Goal: Check status: Check status

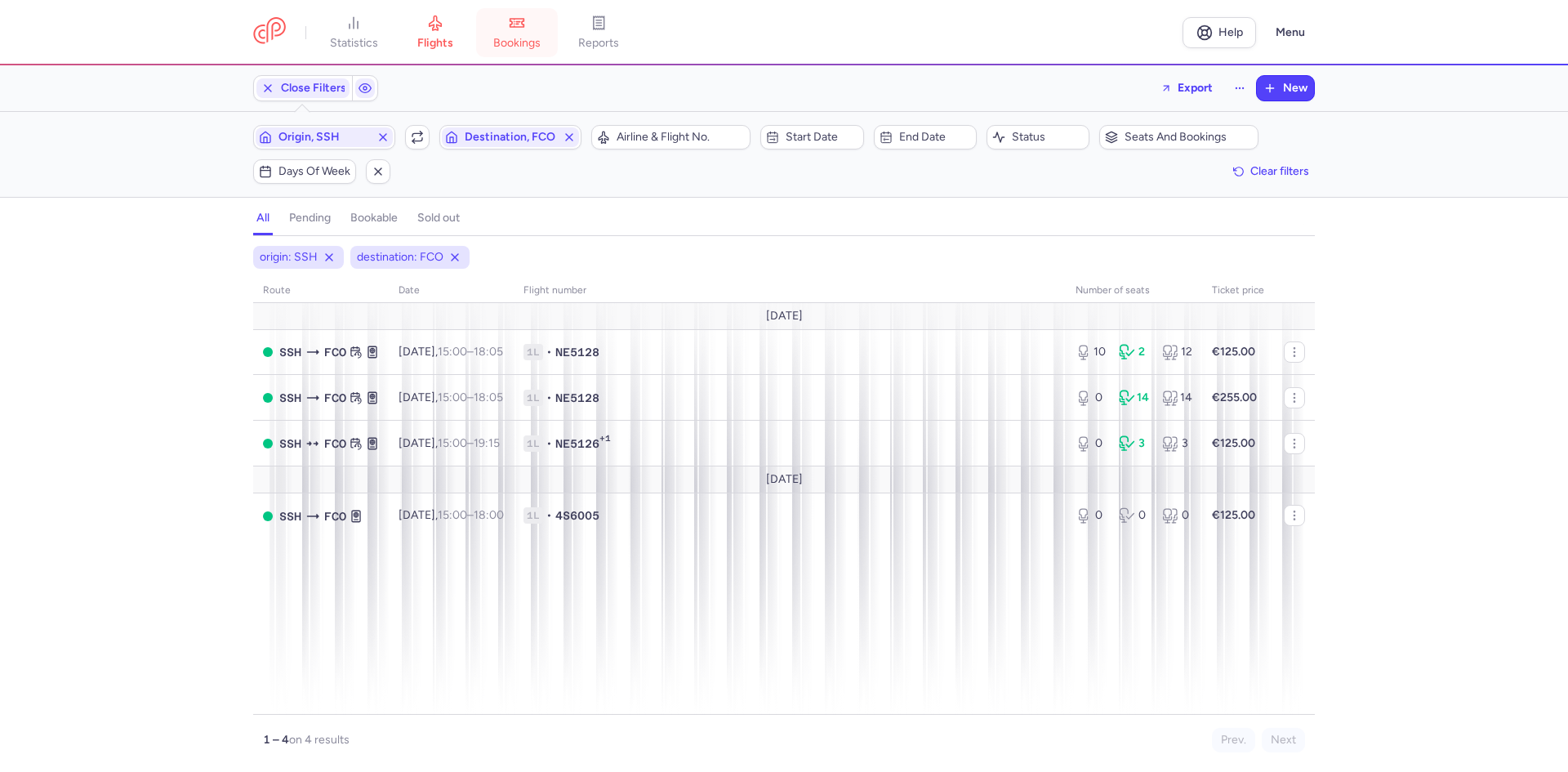
click at [507, 26] on link "bookings" at bounding box center [517, 32] width 82 height 36
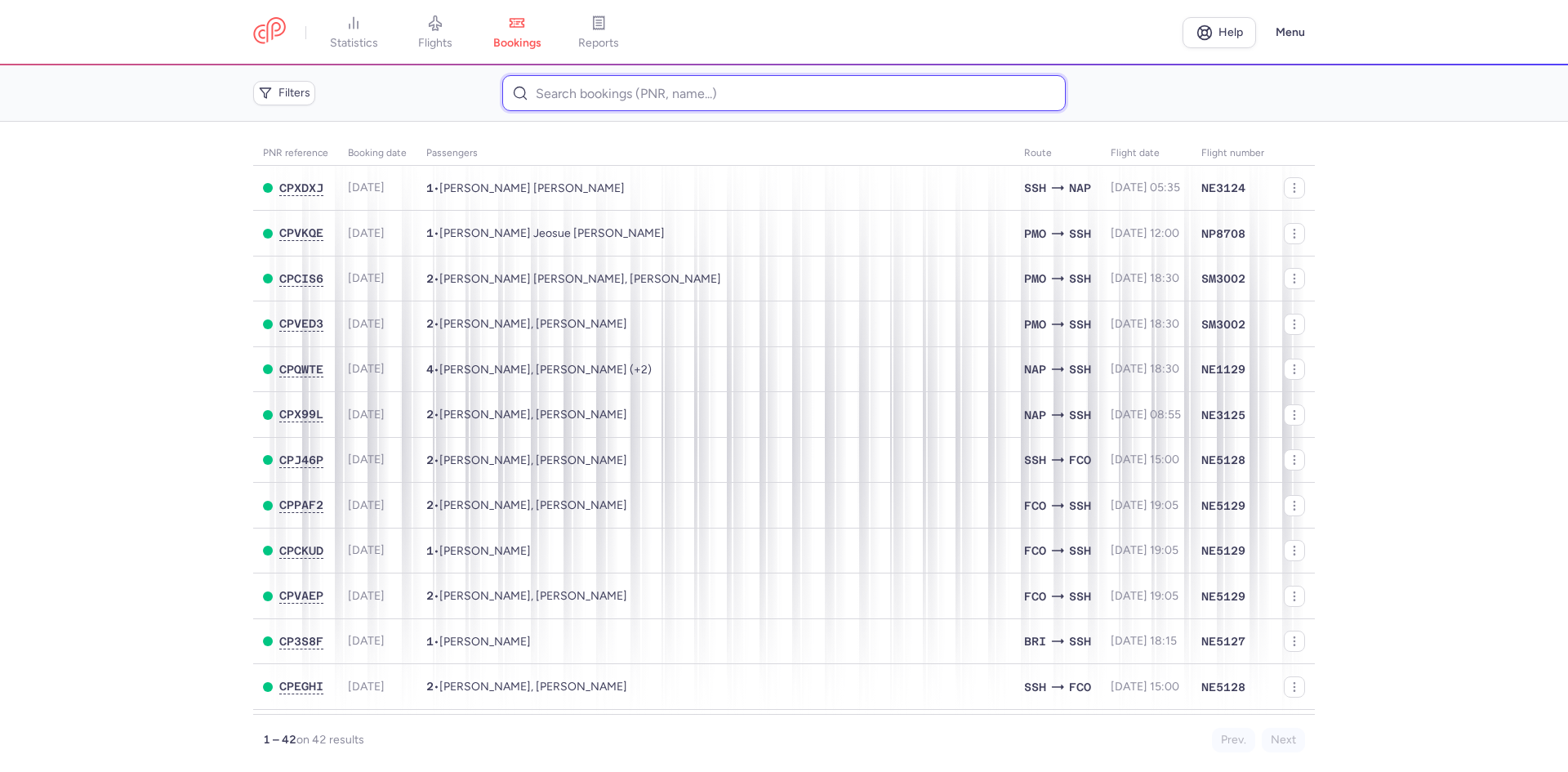
click at [649, 94] on input at bounding box center [784, 93] width 563 height 36
paste input "CPEGHI"
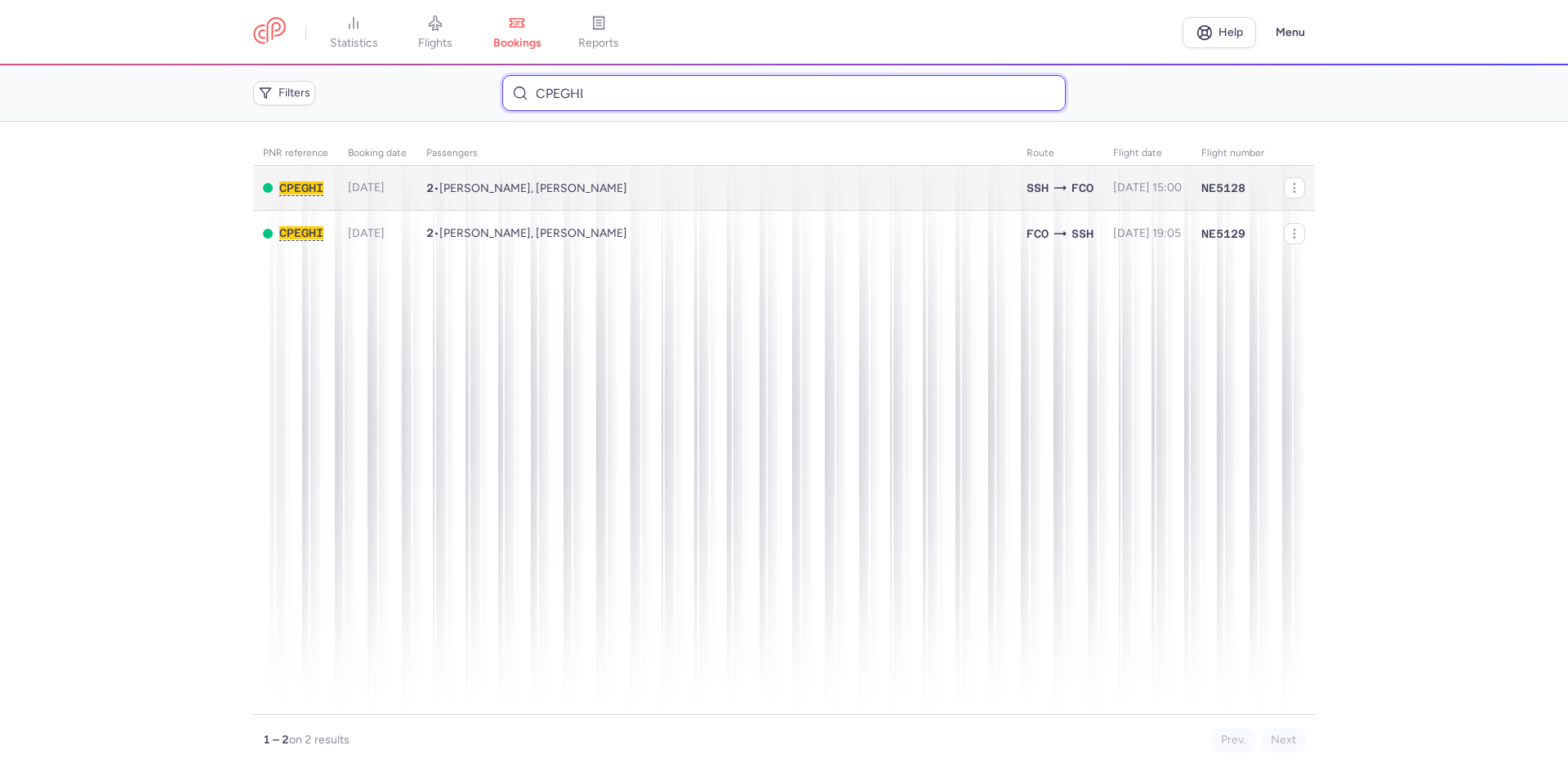
type input "CPEGHI"
click at [311, 201] on td "CPEGHI" at bounding box center [295, 188] width 85 height 45
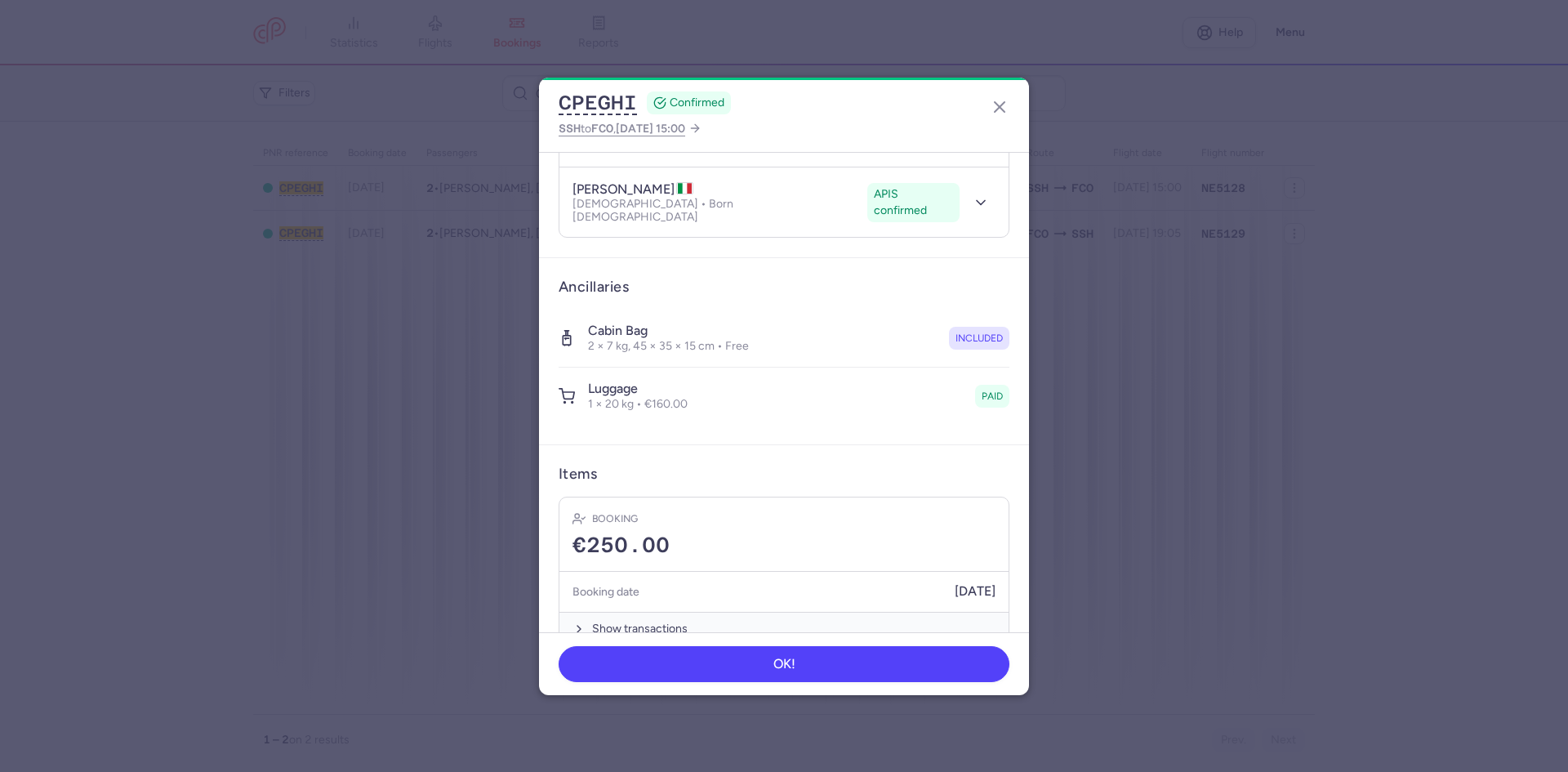
scroll to position [228, 0]
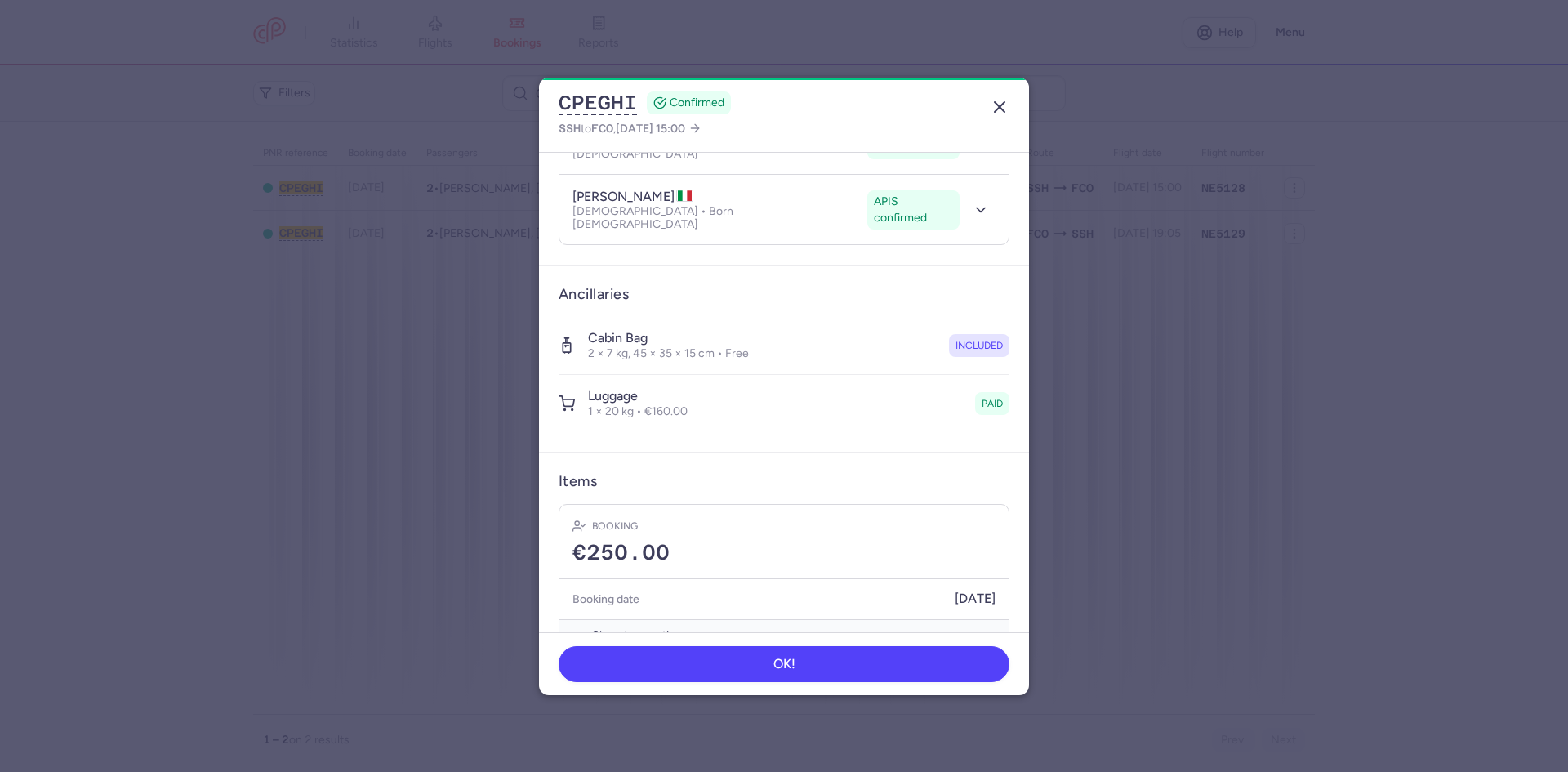
click at [990, 105] on icon "button" at bounding box center [999, 107] width 19 height 19
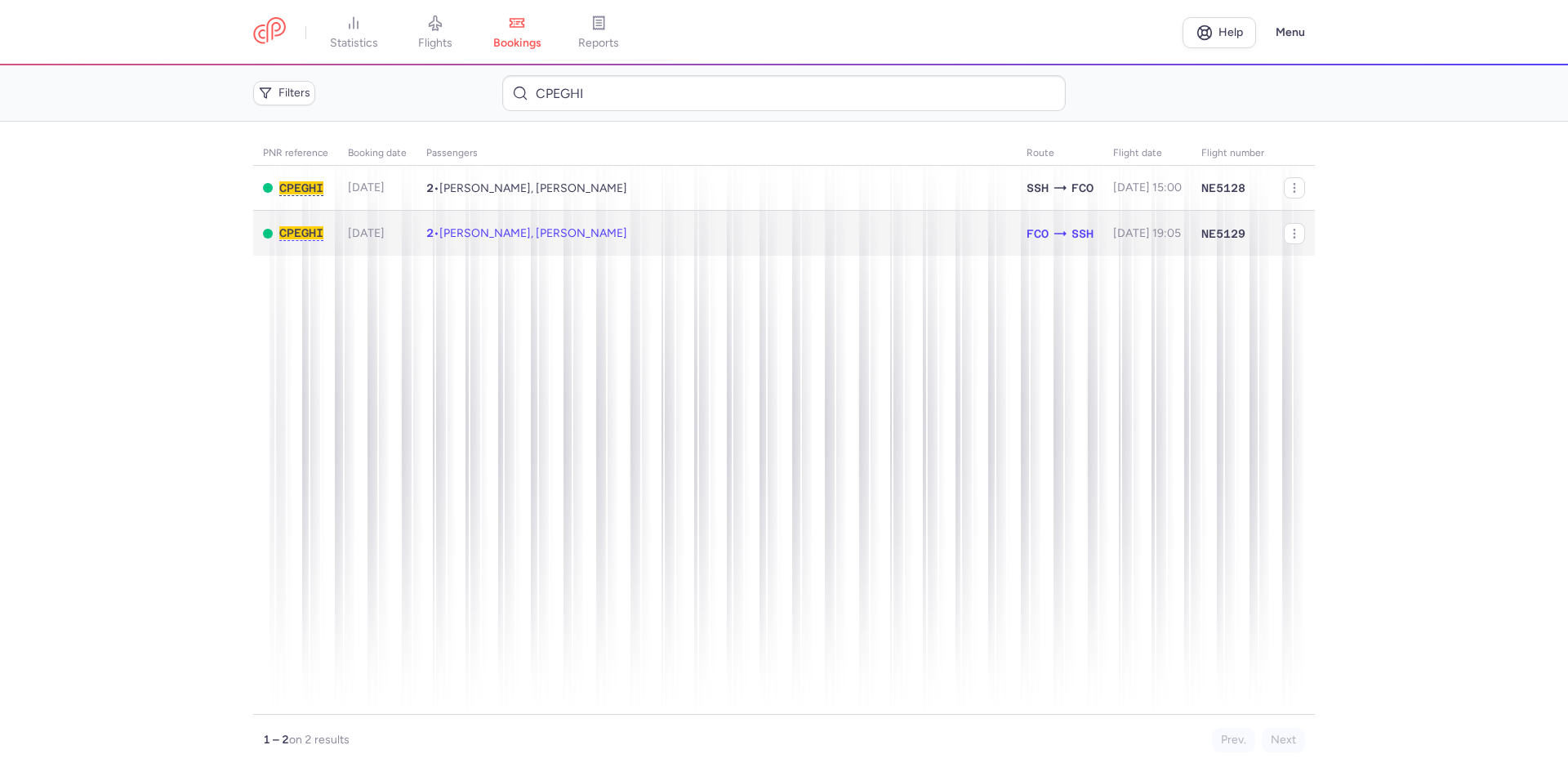
click at [440, 226] on span "2 • [PERSON_NAME], [PERSON_NAME]" at bounding box center [527, 233] width 200 height 14
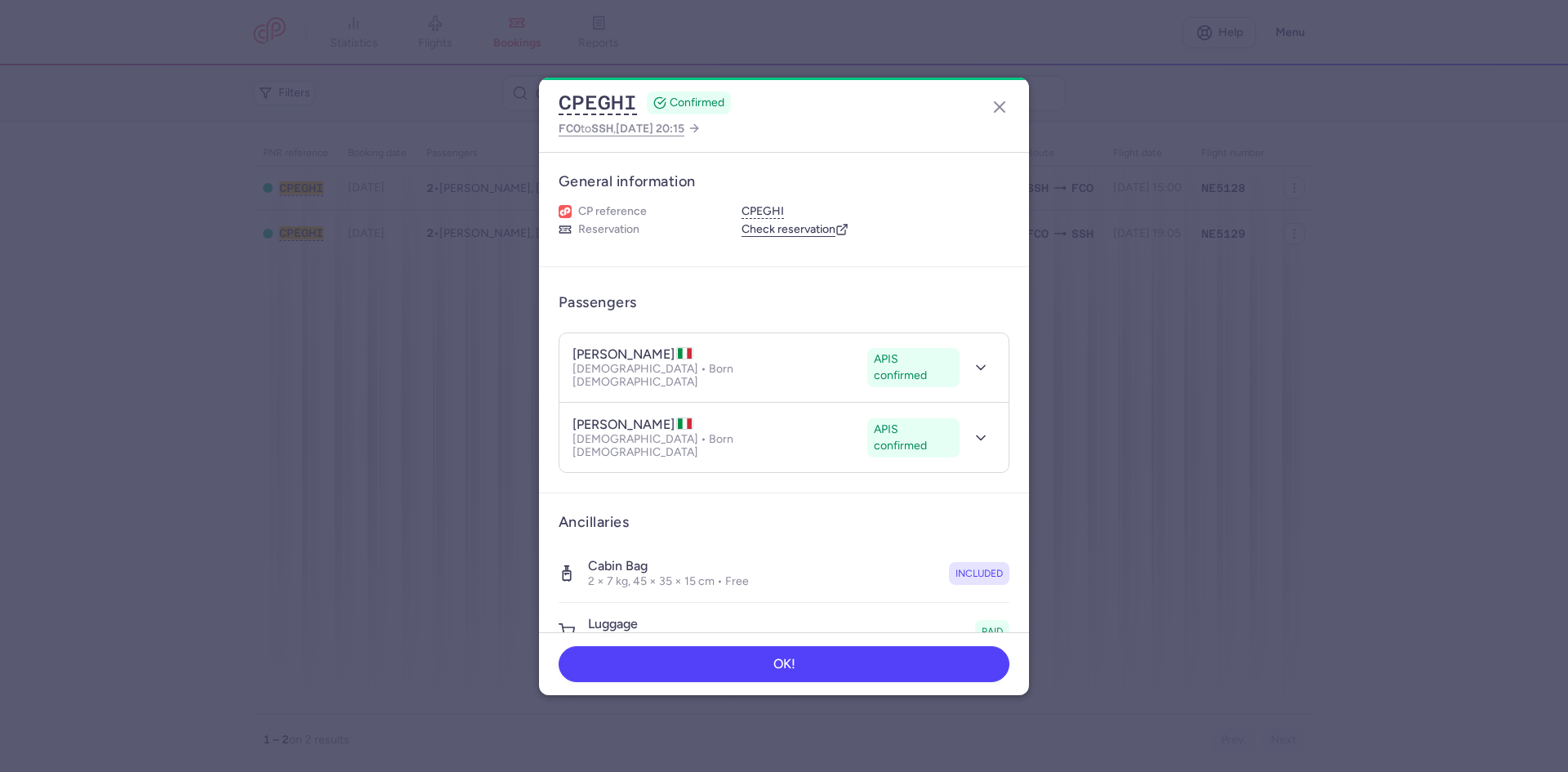
scroll to position [164, 0]
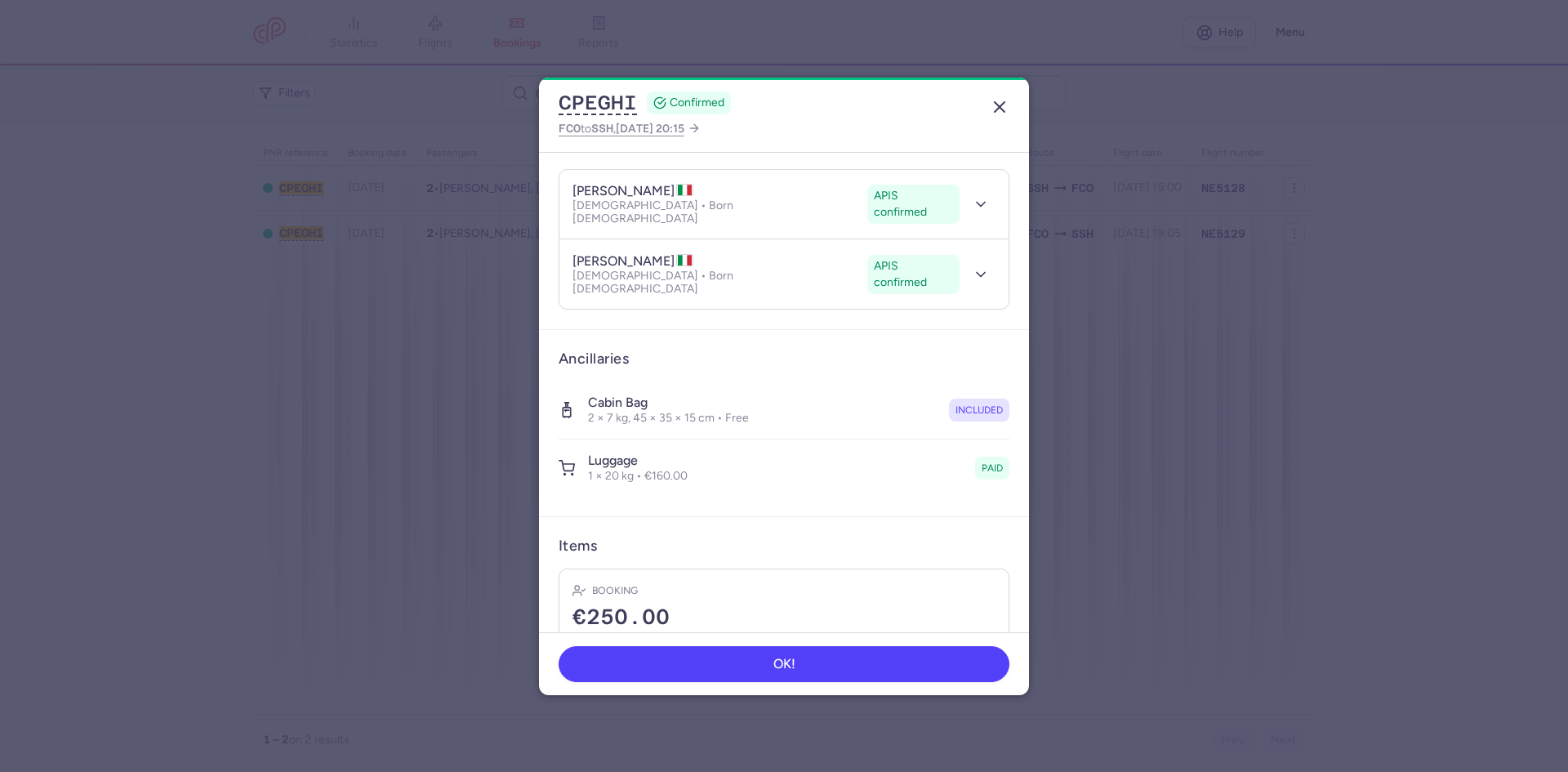
click at [993, 106] on icon "button" at bounding box center [999, 107] width 19 height 19
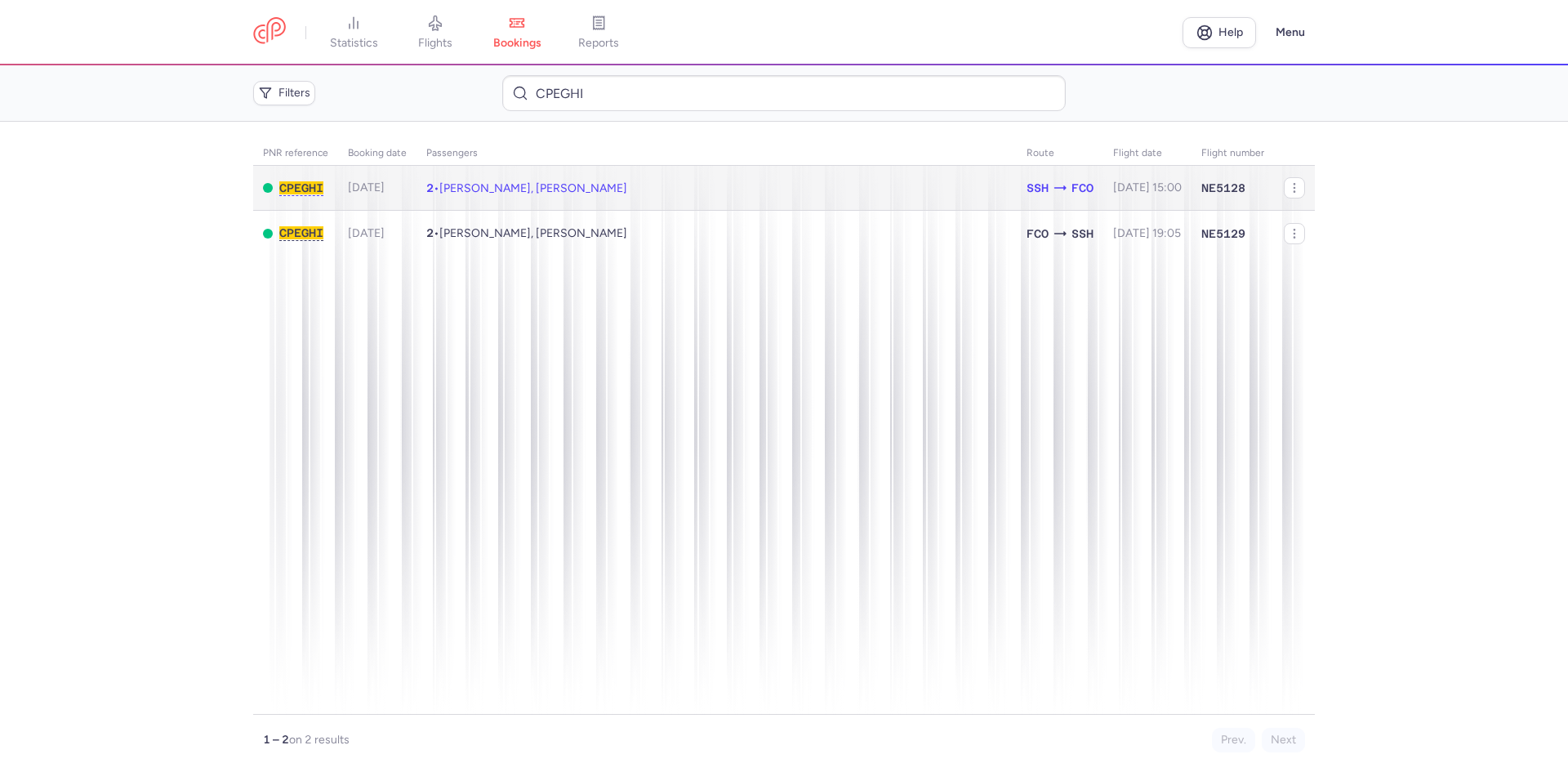
click at [538, 192] on span "[PERSON_NAME], [PERSON_NAME]" at bounding box center [533, 188] width 188 height 14
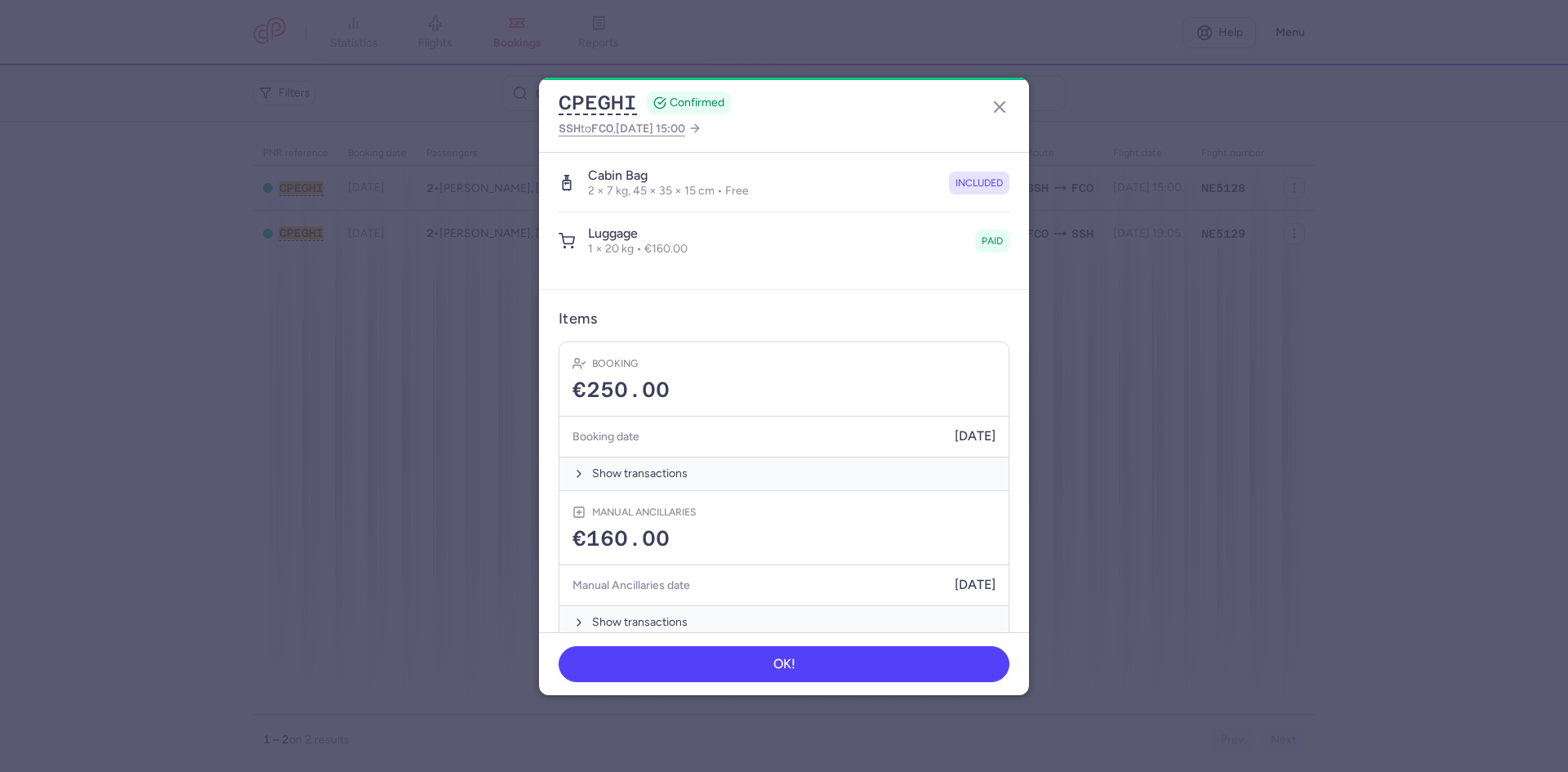
scroll to position [391, 0]
click at [577, 467] on icon "button" at bounding box center [579, 473] width 13 height 13
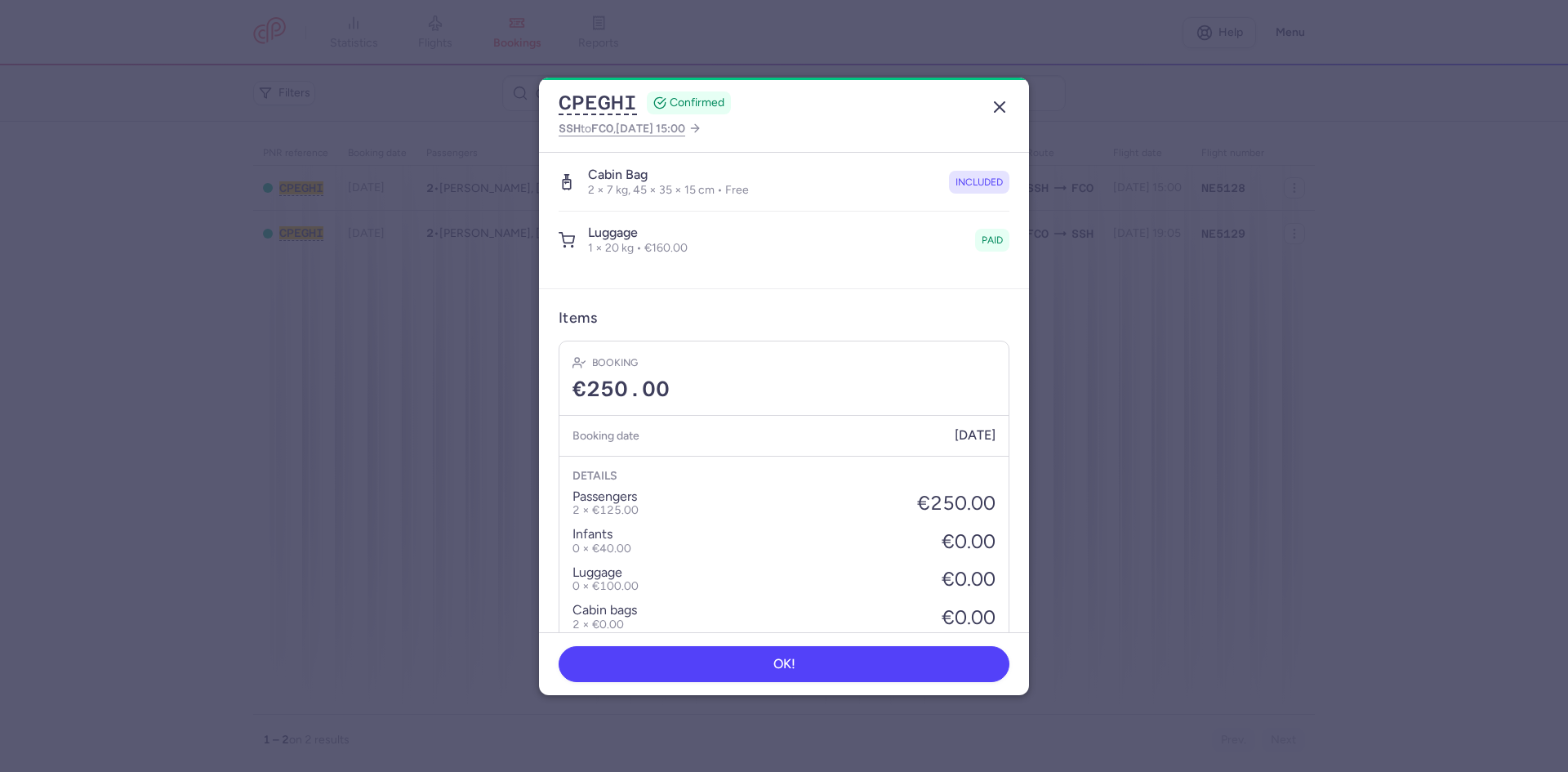
click at [993, 116] on icon "button" at bounding box center [999, 107] width 19 height 19
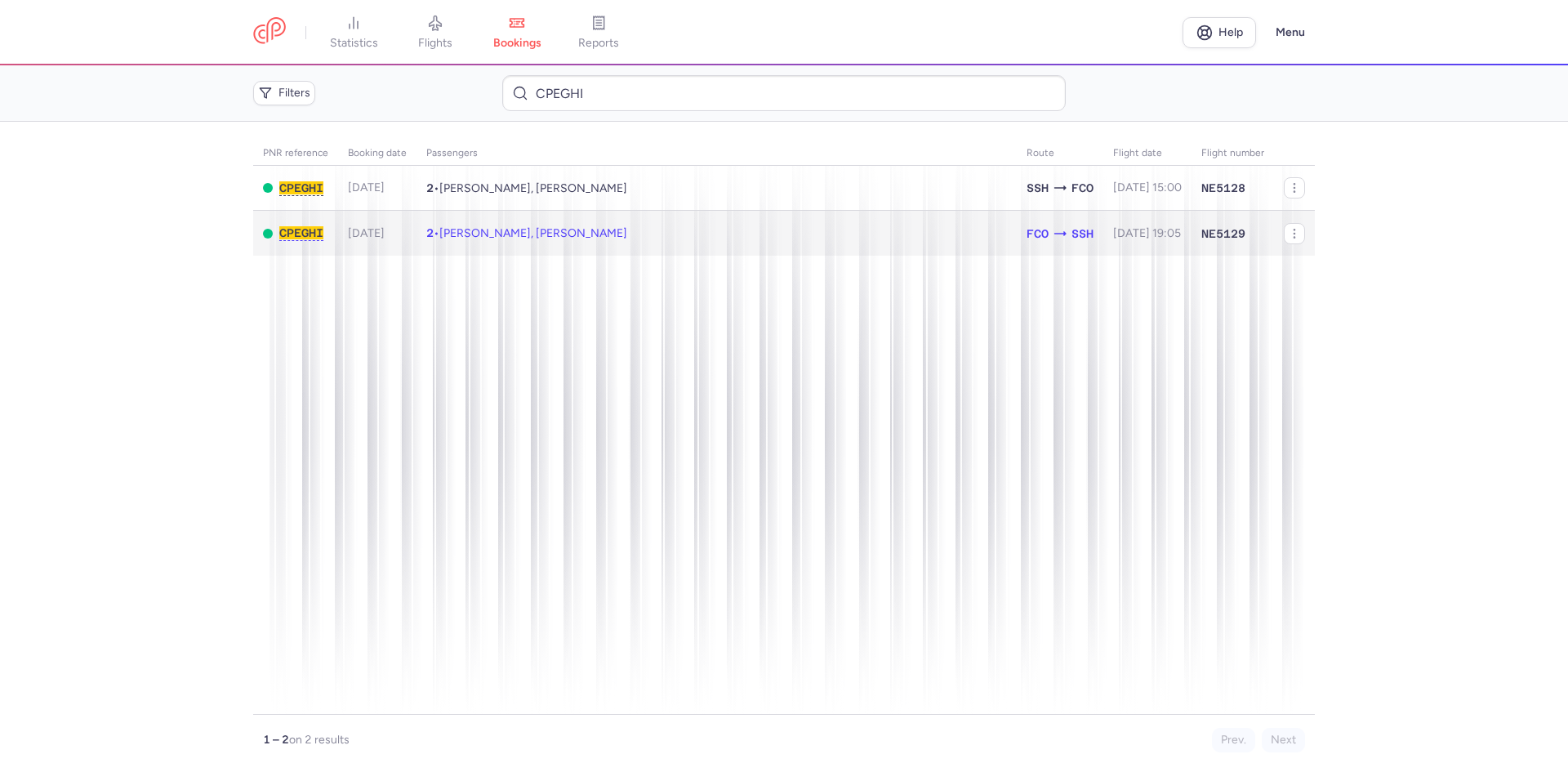
click at [449, 236] on span "[PERSON_NAME], [PERSON_NAME]" at bounding box center [533, 233] width 188 height 14
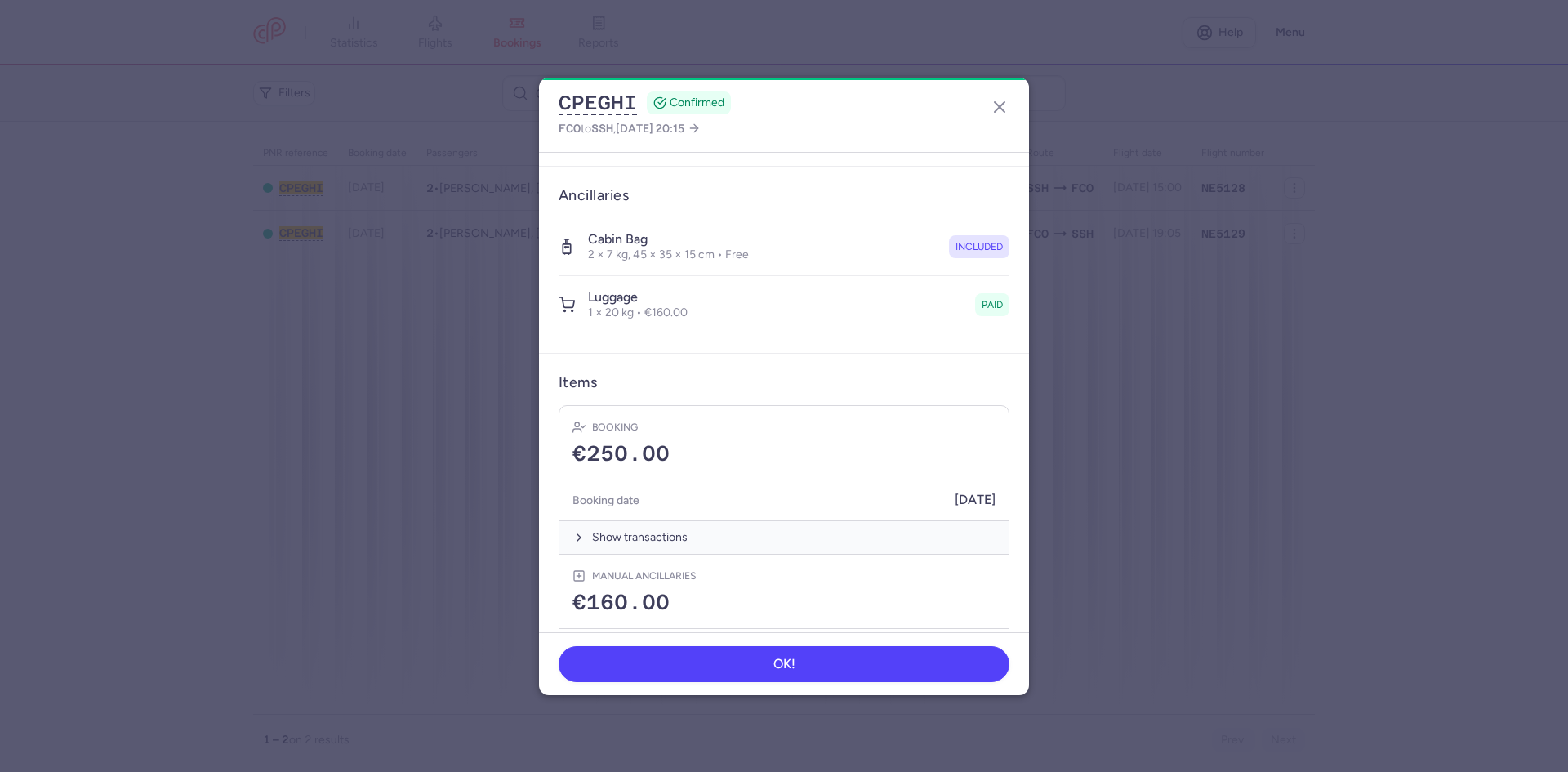
scroll to position [490, 0]
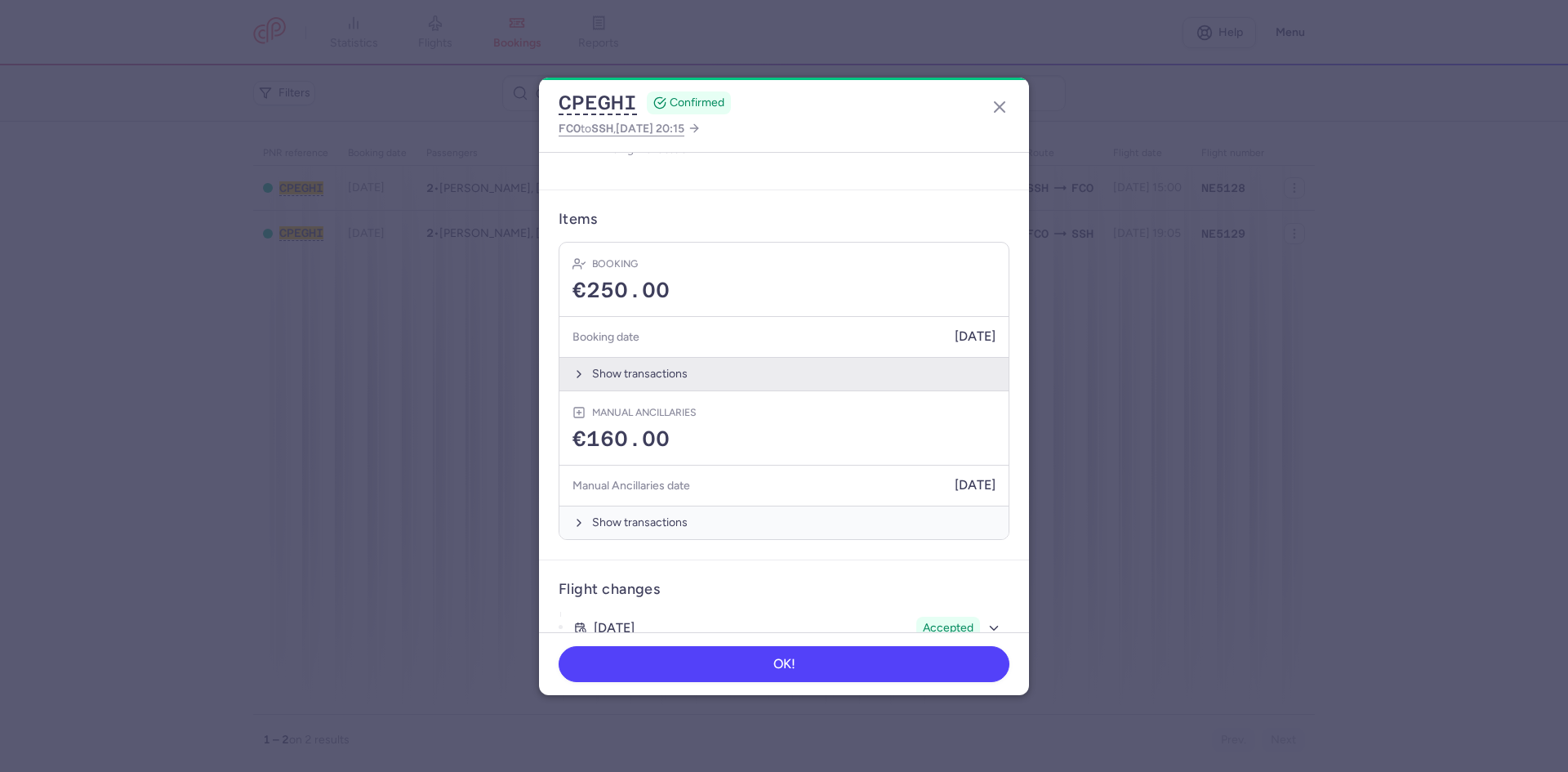
click at [576, 368] on icon "button" at bounding box center [579, 374] width 13 height 13
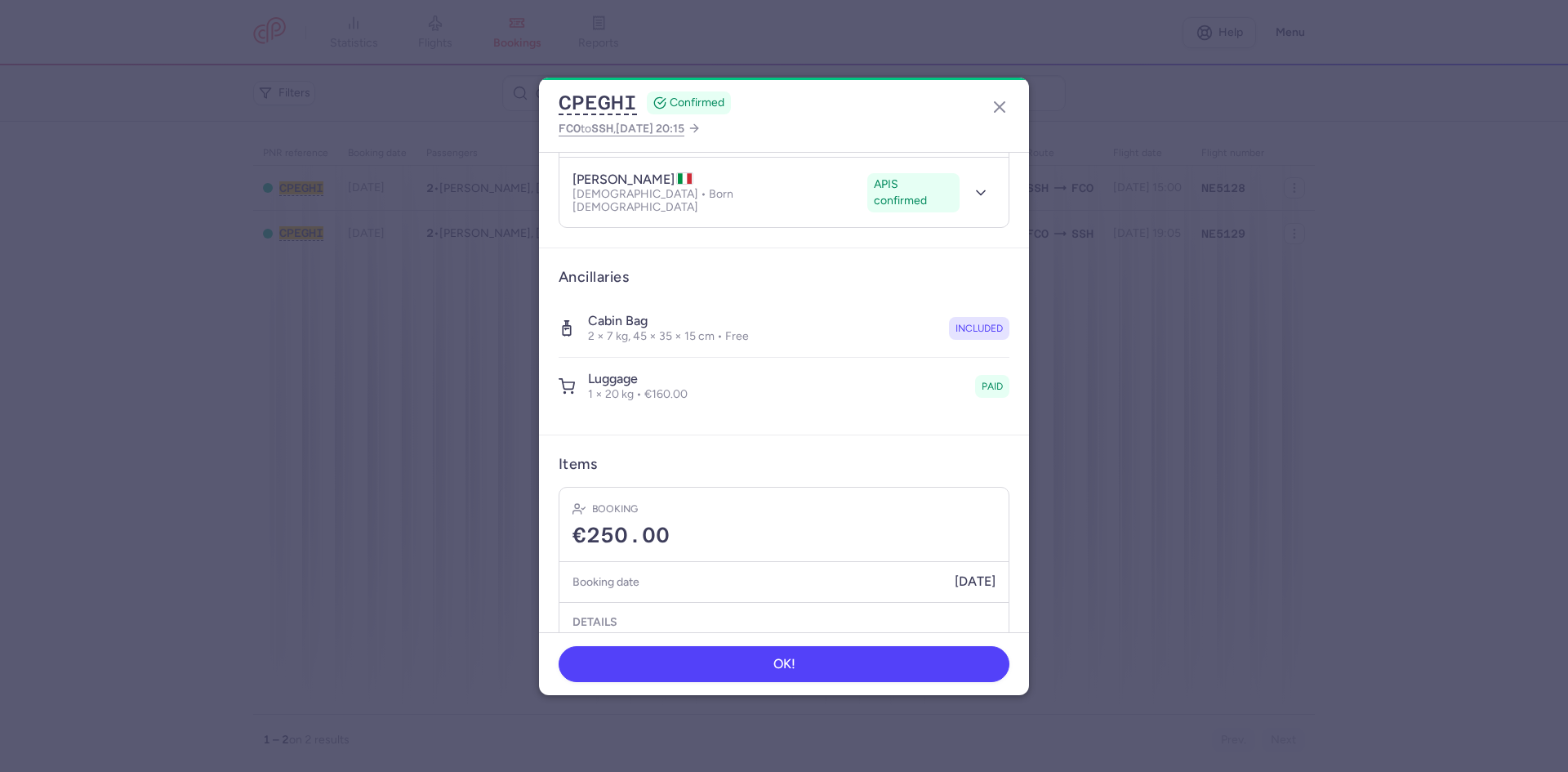
scroll to position [164, 0]
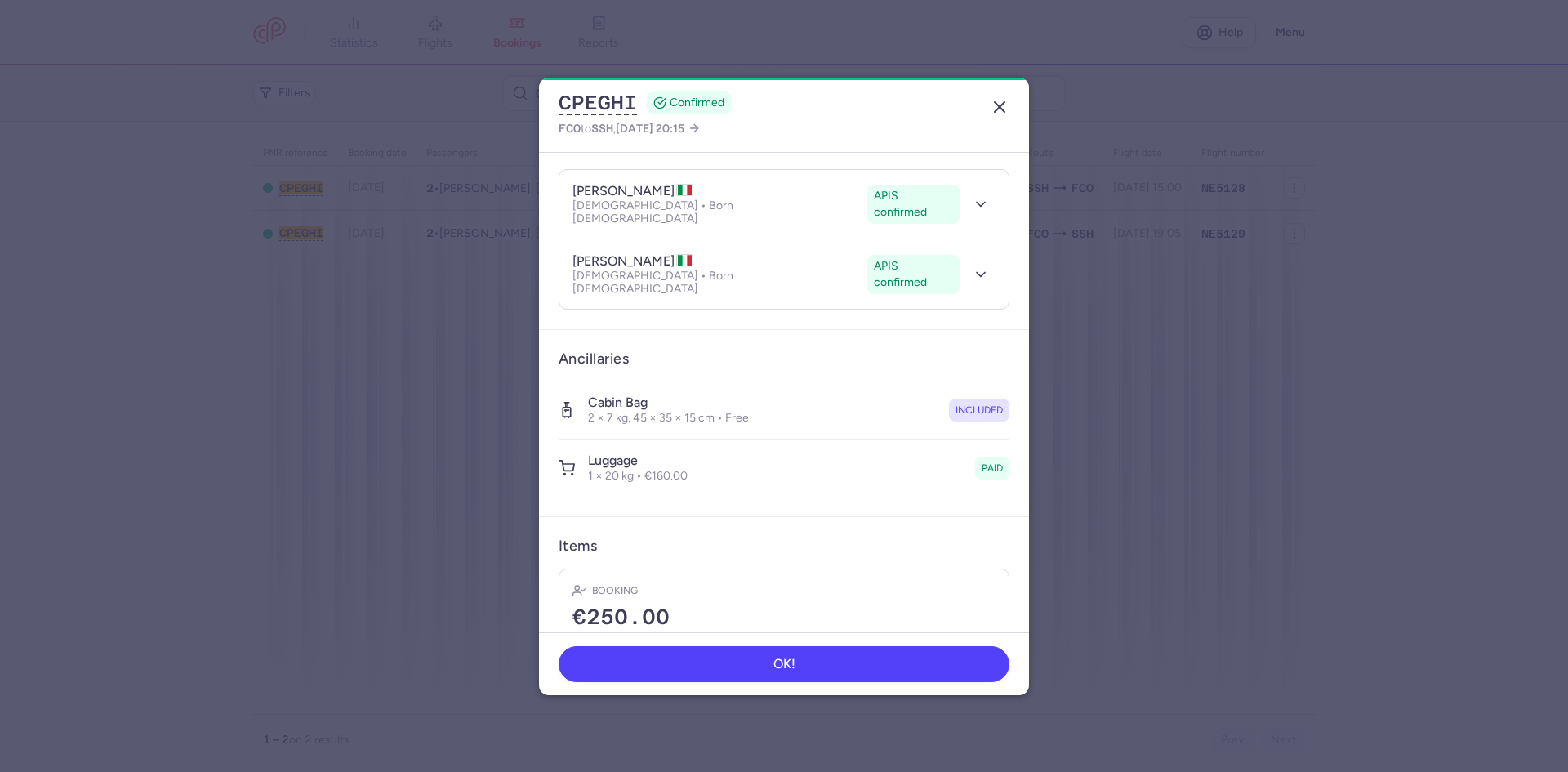
click at [1003, 102] on line "button" at bounding box center [1000, 107] width 10 height 10
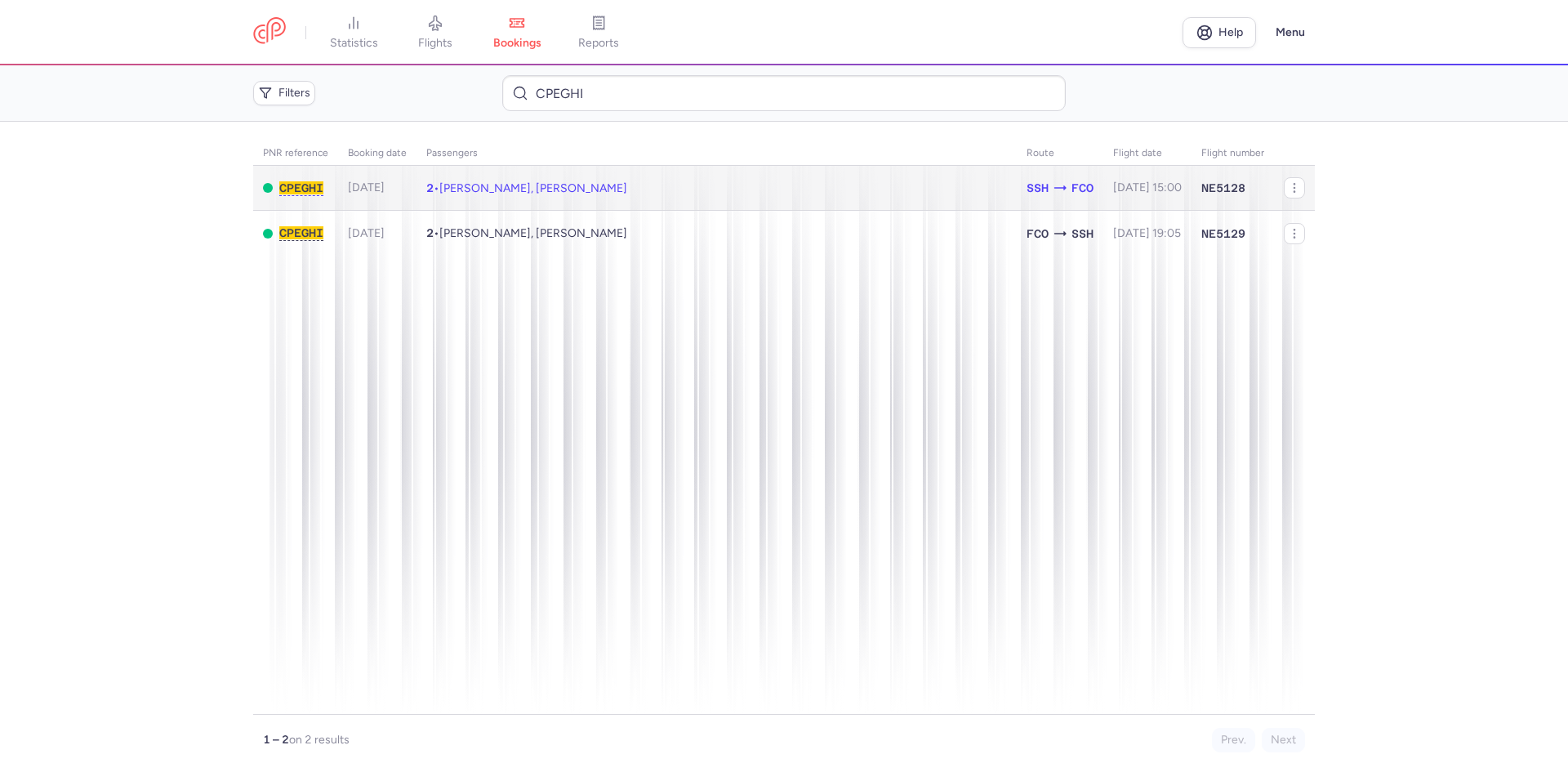
click at [495, 184] on span "[PERSON_NAME], [PERSON_NAME]" at bounding box center [533, 188] width 188 height 14
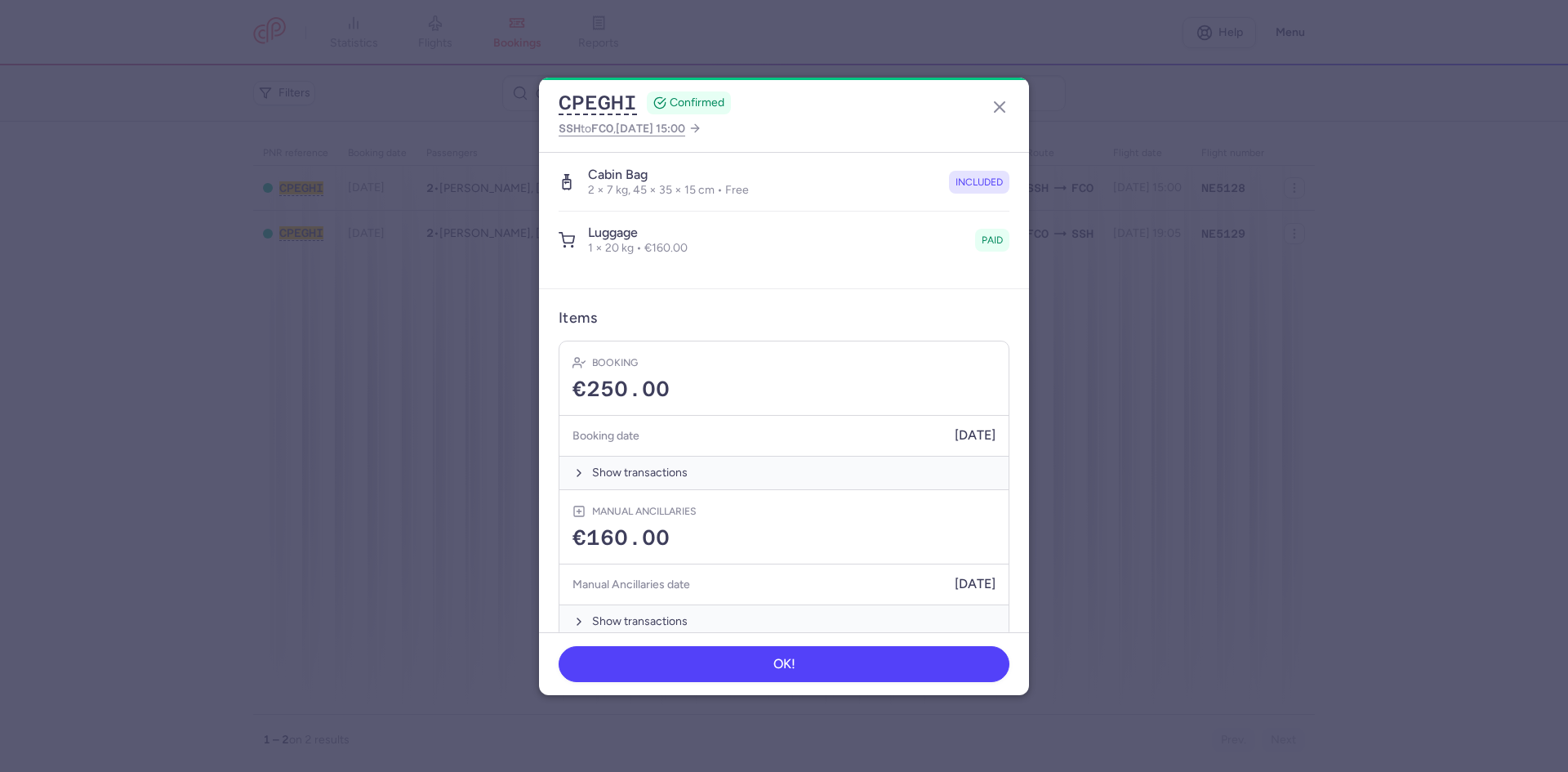
scroll to position [310, 0]
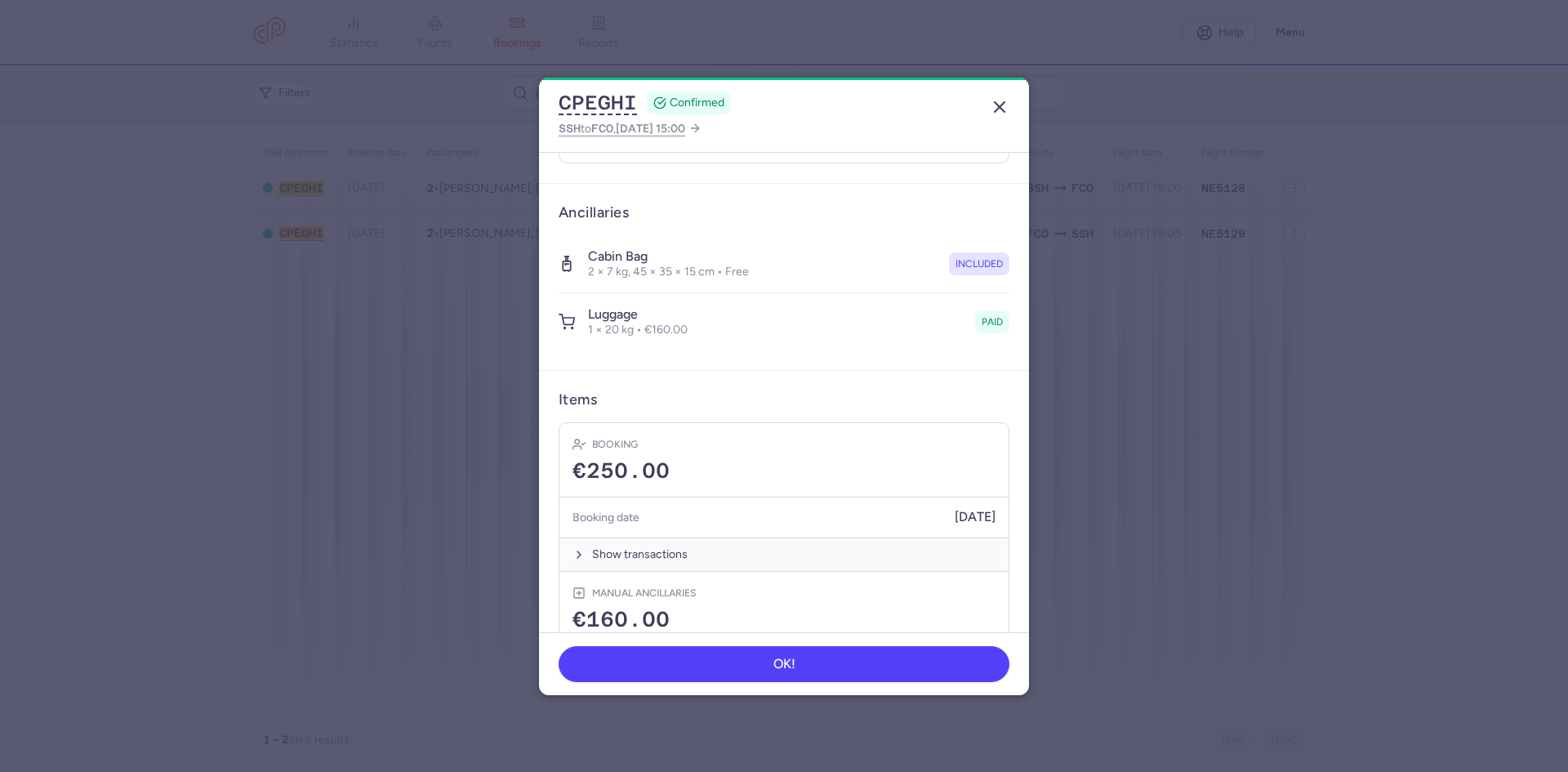
click at [998, 107] on icon "button" at bounding box center [999, 107] width 19 height 19
